Goal: Task Accomplishment & Management: Manage account settings

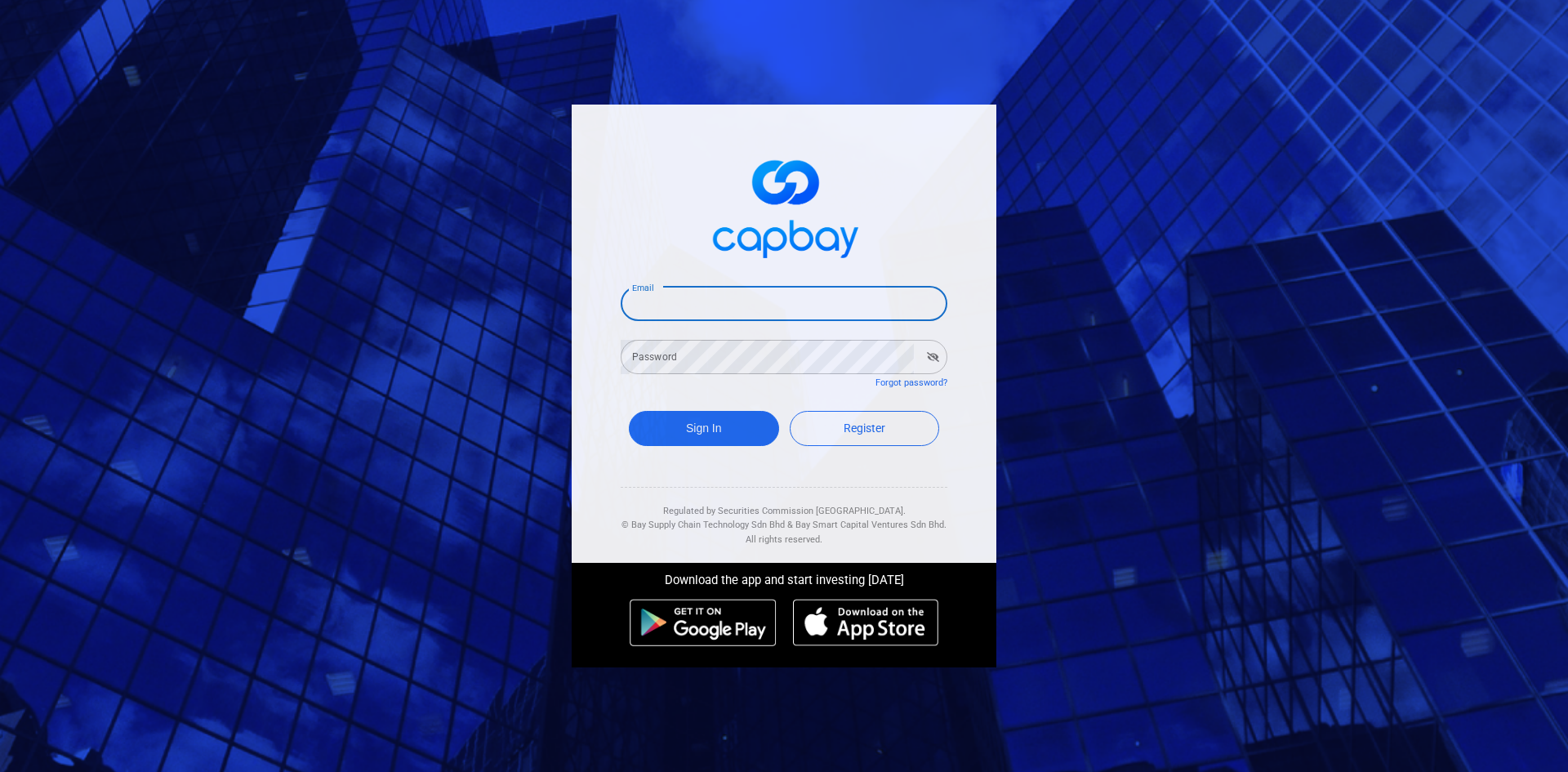
click at [656, 314] on input "Email" at bounding box center [784, 303] width 326 height 35
type input "[EMAIL_ADDRESS][DOMAIN_NAME]"
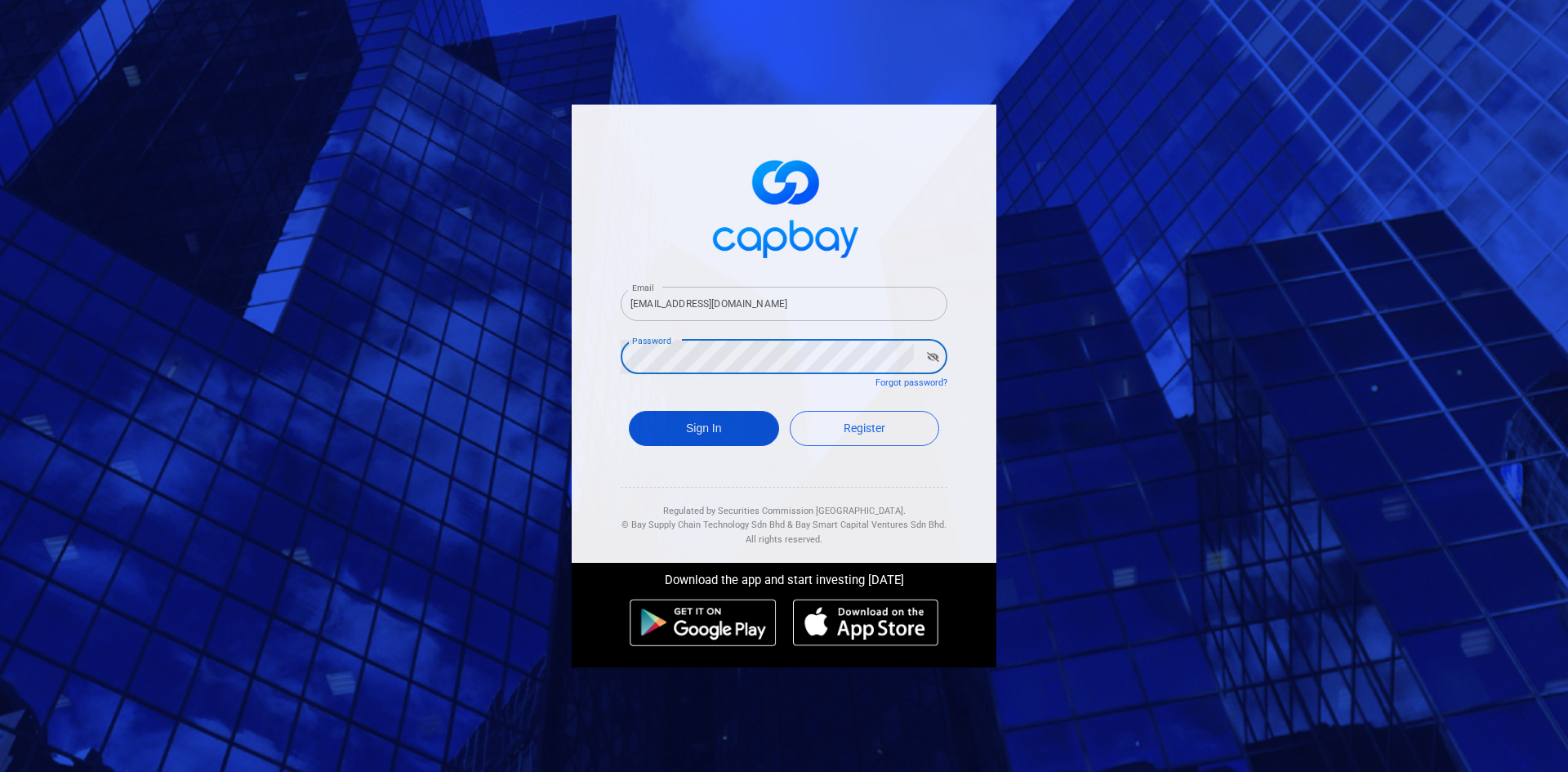
click at [706, 433] on button "Sign In" at bounding box center [704, 428] width 150 height 36
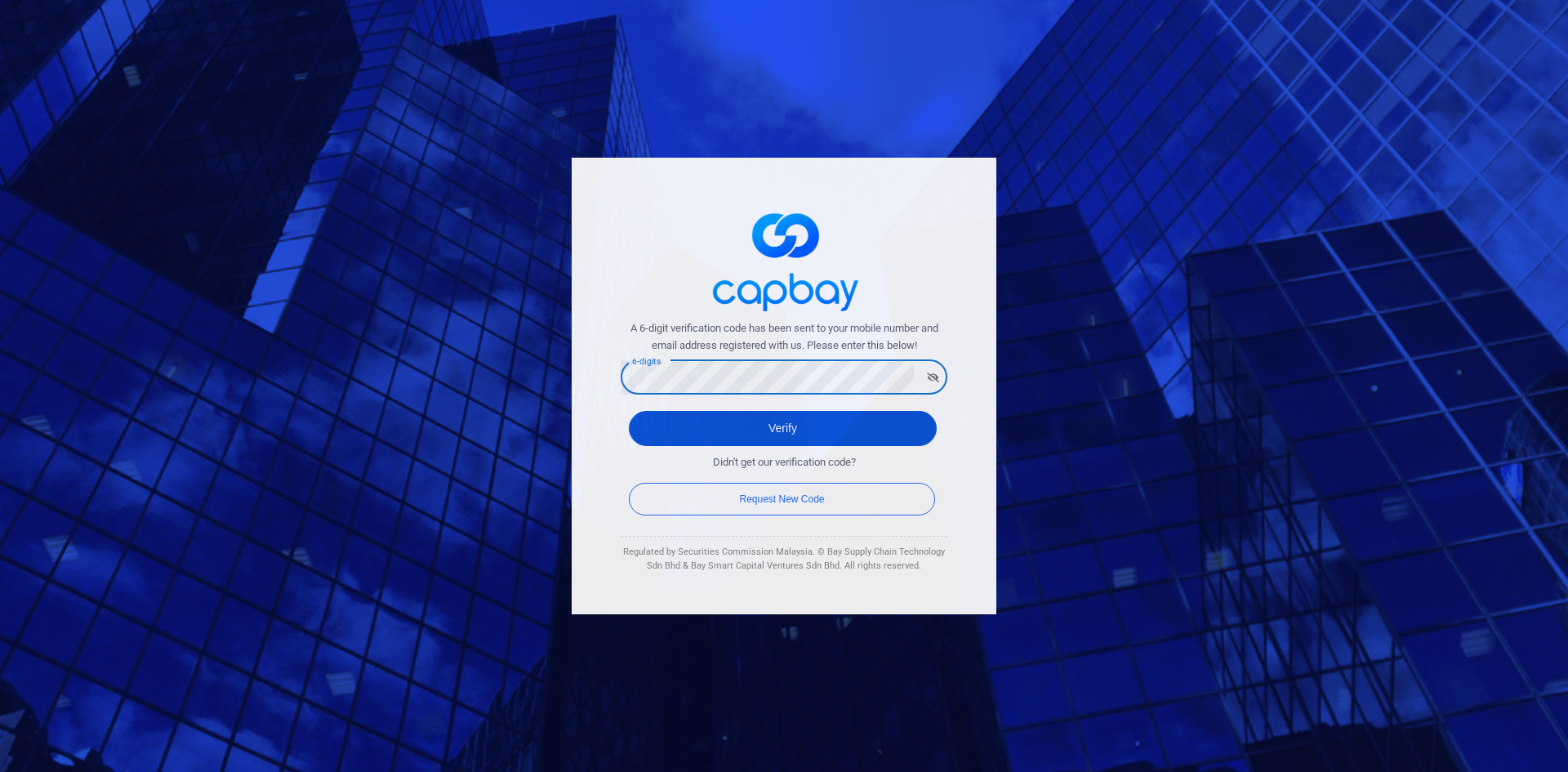
click at [775, 423] on button "Verify" at bounding box center [783, 428] width 308 height 36
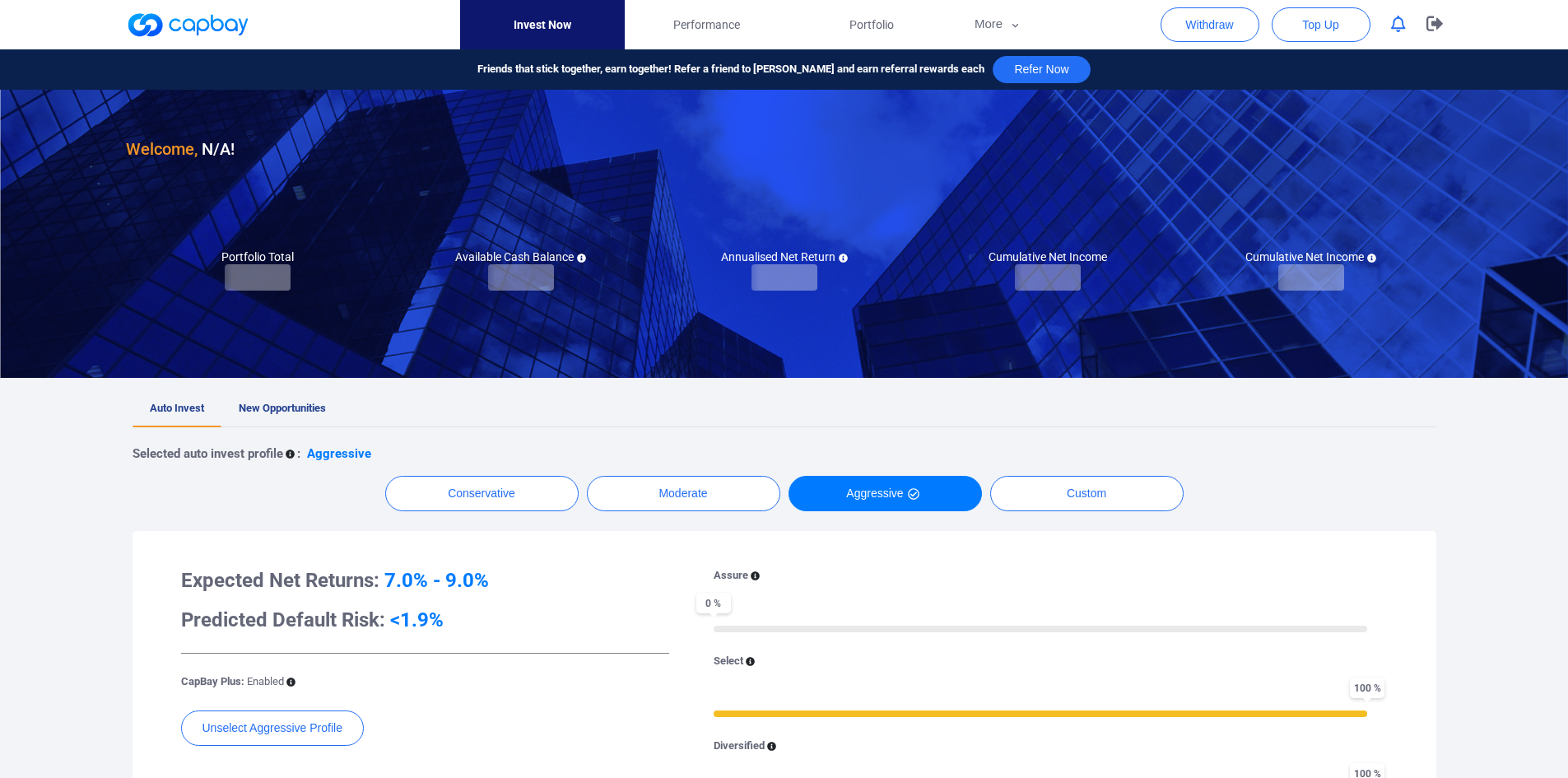
checkbox input "true"
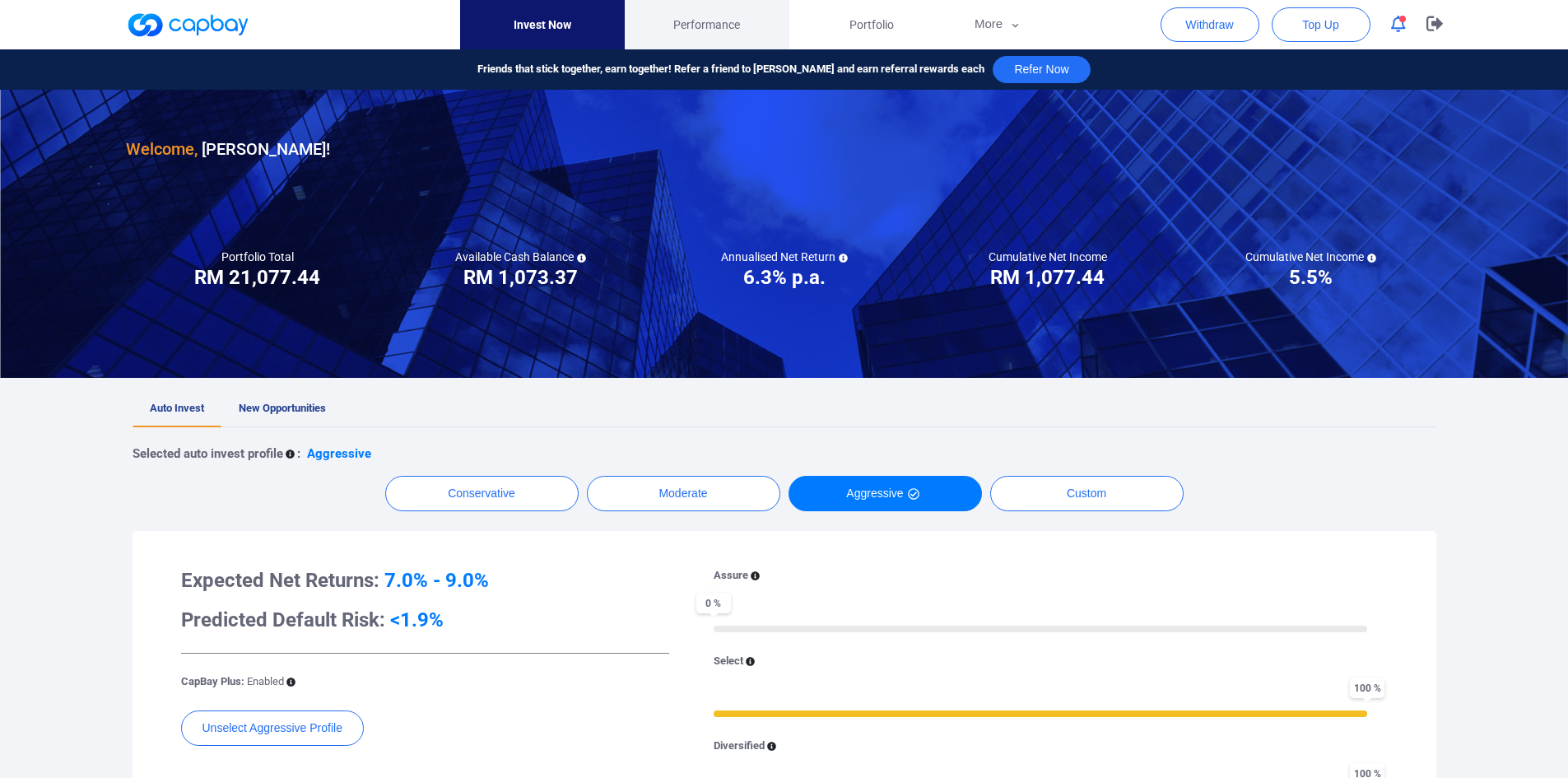
click at [701, 23] on span "Performance" at bounding box center [707, 24] width 67 height 18
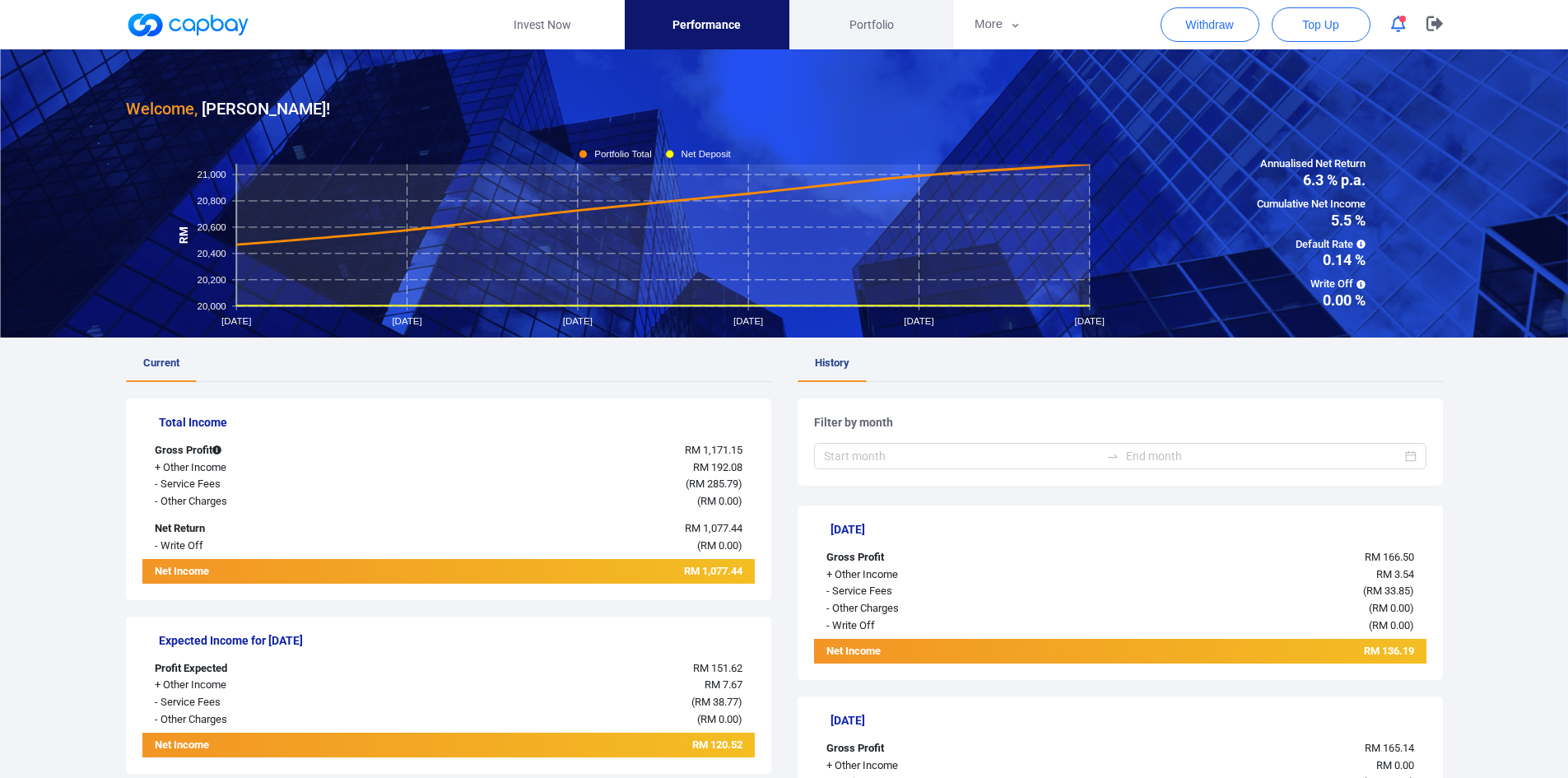
click at [872, 16] on span "Portfolio" at bounding box center [871, 24] width 45 height 18
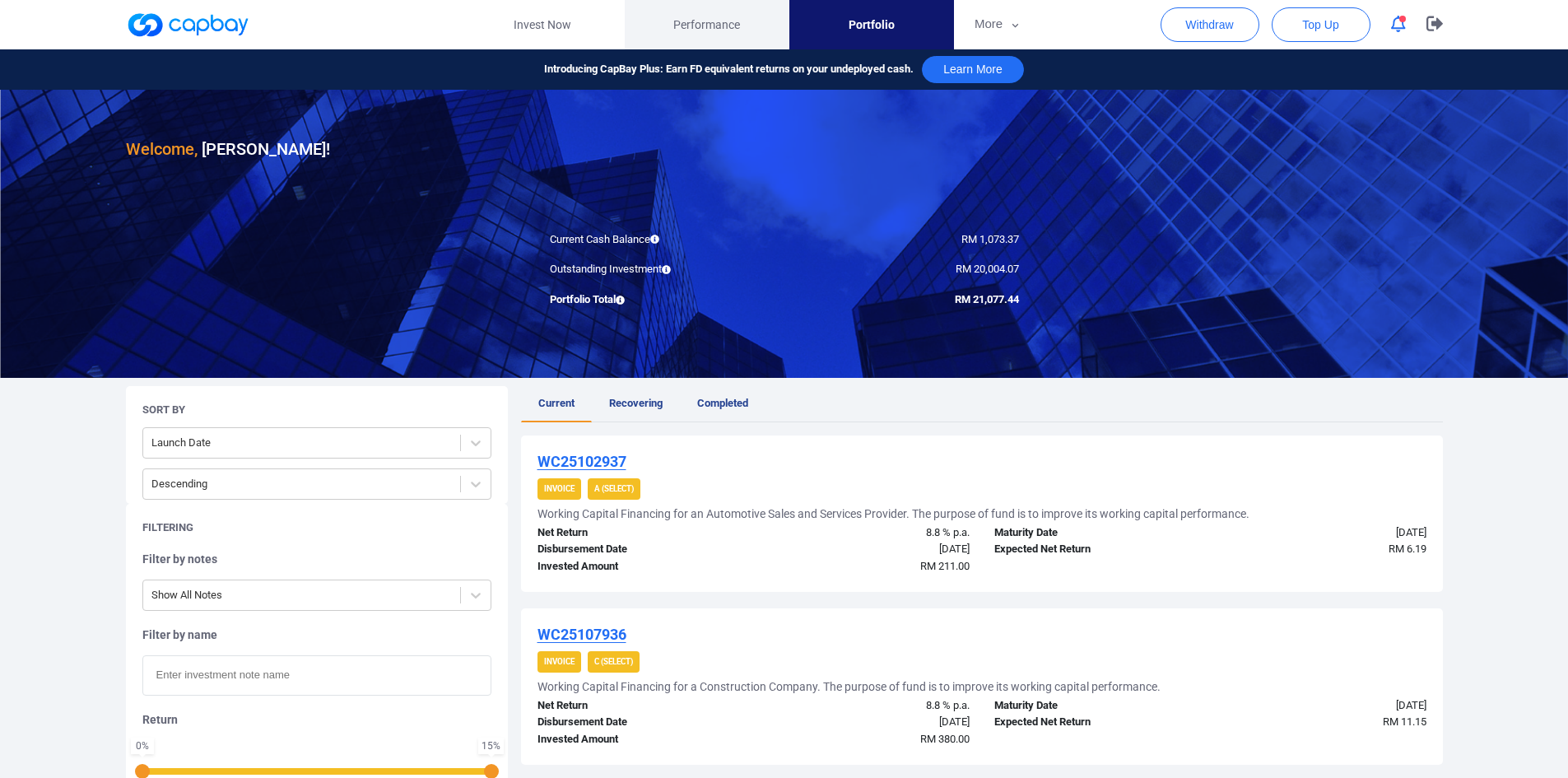
click at [723, 19] on span "Performance" at bounding box center [707, 24] width 67 height 18
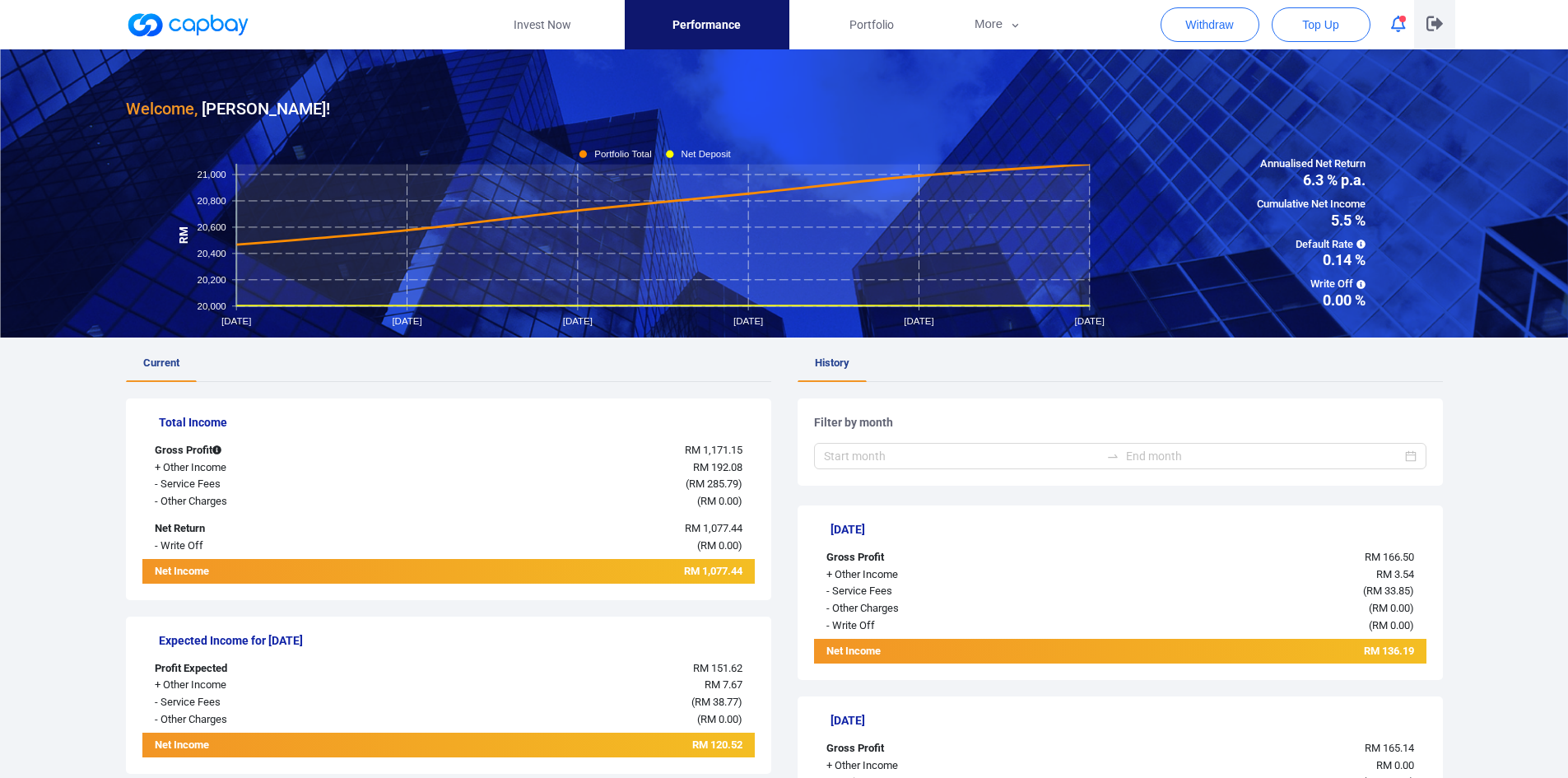
click at [1427, 22] on icon "button" at bounding box center [1434, 23] width 16 height 15
